Goal: Task Accomplishment & Management: Use online tool/utility

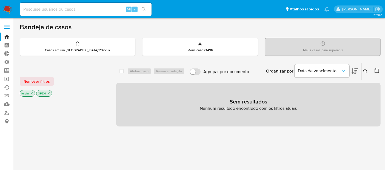
drag, startPoint x: 233, startPoint y: 4, endPoint x: 170, endPoint y: 153, distance: 161.4
click at [8, 7] on img at bounding box center [7, 9] width 9 height 9
click at [45, 80] on span "Remover filtros" at bounding box center [37, 82] width 26 height 8
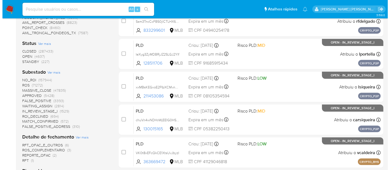
scroll to position [204, 0]
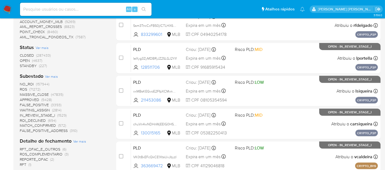
click at [52, 75] on span "Ver mais" at bounding box center [51, 76] width 13 height 5
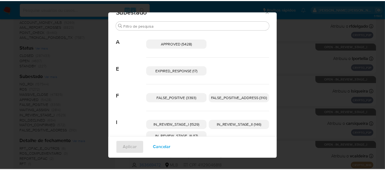
scroll to position [0, 0]
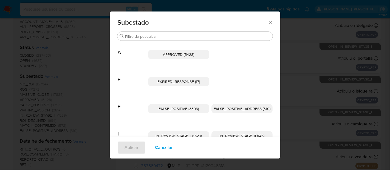
click at [268, 22] on icon "Fechar" at bounding box center [270, 22] width 5 height 5
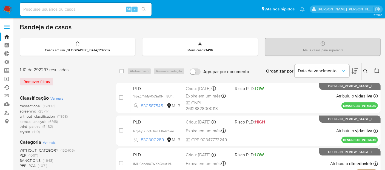
click at [7, 87] on link "Ejecuções automáticas" at bounding box center [32, 87] width 65 height 8
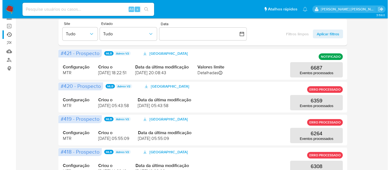
scroll to position [37, 0]
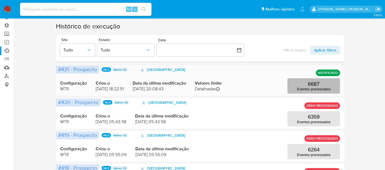
click at [316, 85] on p "6687" at bounding box center [314, 84] width 12 height 6
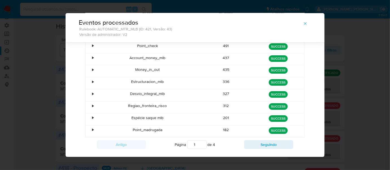
scroll to position [78, 0]
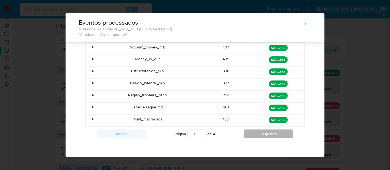
click at [277, 133] on button "Seguindo" at bounding box center [268, 134] width 49 height 9
click at [279, 133] on button "Seguindo" at bounding box center [268, 134] width 49 height 9
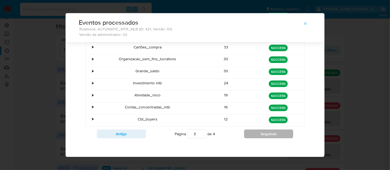
click at [279, 133] on button "Seguindo" at bounding box center [268, 134] width 49 height 9
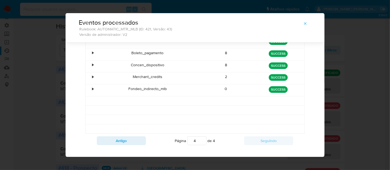
scroll to position [67, 0]
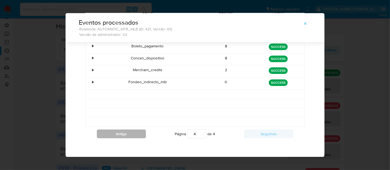
click at [129, 130] on button "Antigo" at bounding box center [121, 134] width 49 height 9
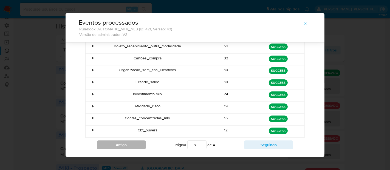
click at [134, 146] on button "Antigo" at bounding box center [121, 145] width 49 height 9
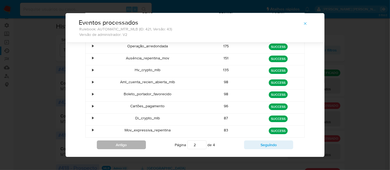
click at [134, 146] on button "Antigo" at bounding box center [121, 145] width 49 height 9
type input "1"
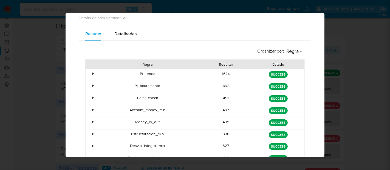
scroll to position [27, 0]
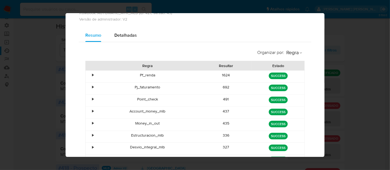
click at [368, 47] on div "Eventos processados Rulebook: AUTOMATIC_MTR_MLB (ID: 421, Versão: 43) Versão de…" at bounding box center [195, 85] width 390 height 170
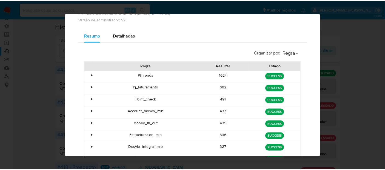
scroll to position [0, 0]
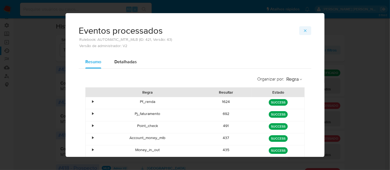
click at [304, 31] on icon "button" at bounding box center [305, 30] width 4 height 4
